Goal: Communication & Community: Answer question/provide support

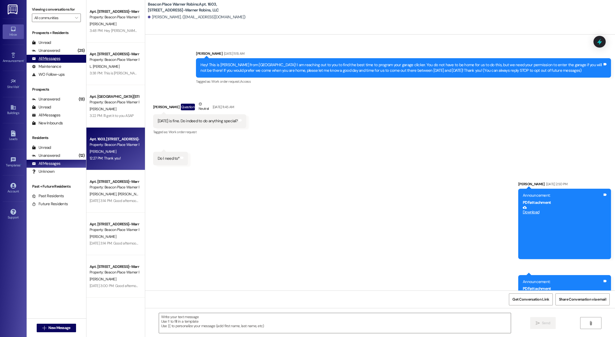
scroll to position [227, 0]
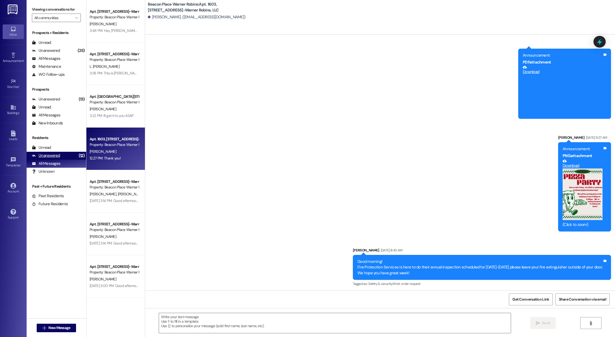
click at [53, 158] on div "Unanswered" at bounding box center [46, 156] width 28 height 6
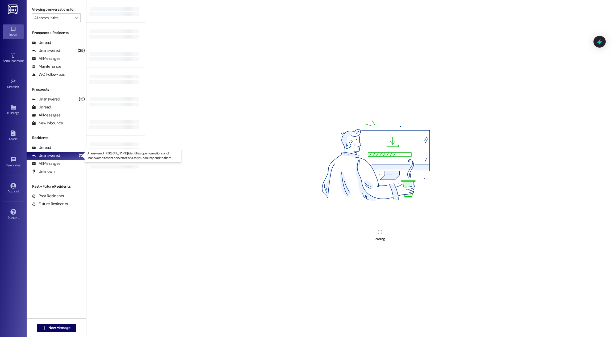
click at [53, 158] on div "Unanswered" at bounding box center [46, 156] width 28 height 6
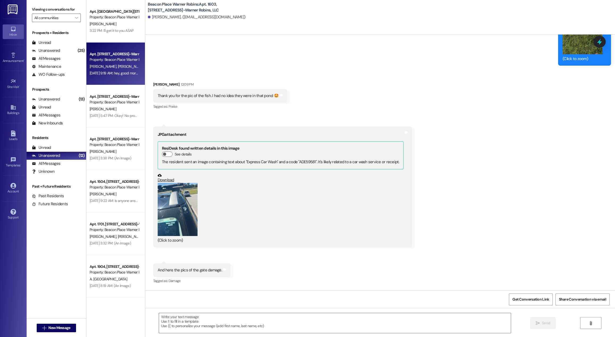
scroll to position [2712, 0]
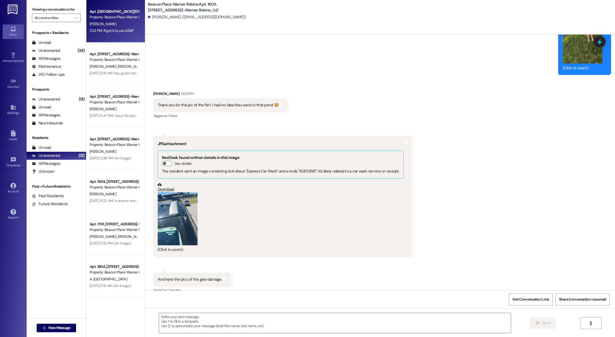
click at [107, 21] on div "[PERSON_NAME]" at bounding box center [114, 24] width 50 height 7
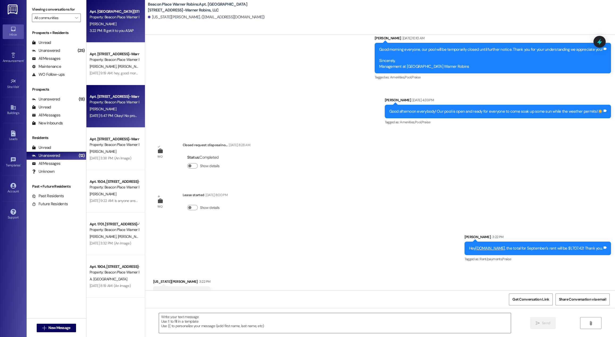
scroll to position [2744, 0]
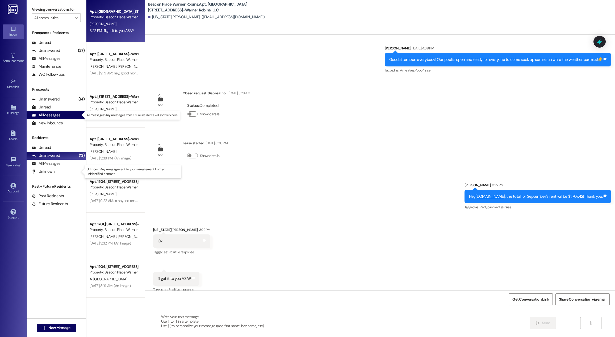
click at [54, 116] on div "All Messages" at bounding box center [46, 116] width 28 height 6
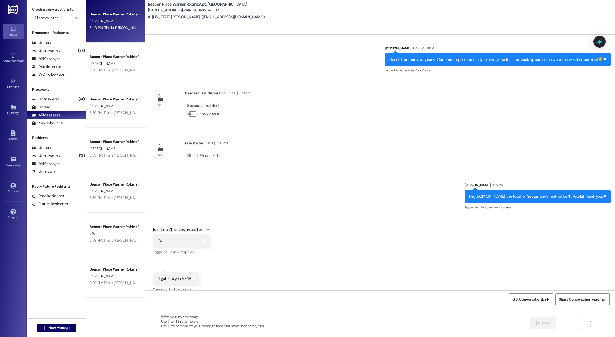
click at [103, 35] on div "Beacon Place Warner Robins Prospect [PERSON_NAME] 3:40 PM: This is [PERSON_NAME…" at bounding box center [115, 21] width 59 height 43
